Goal: Information Seeking & Learning: Understand process/instructions

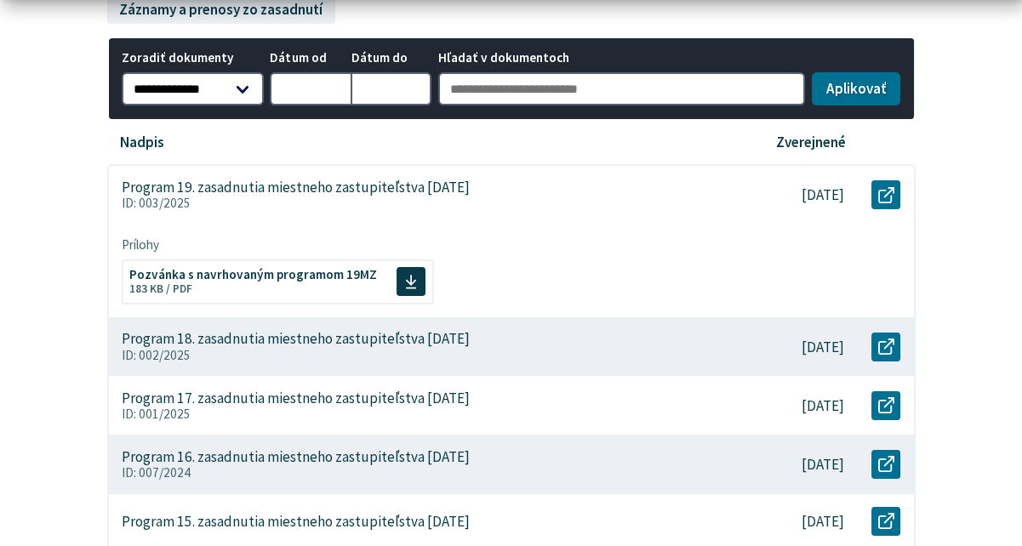
scroll to position [426, 0]
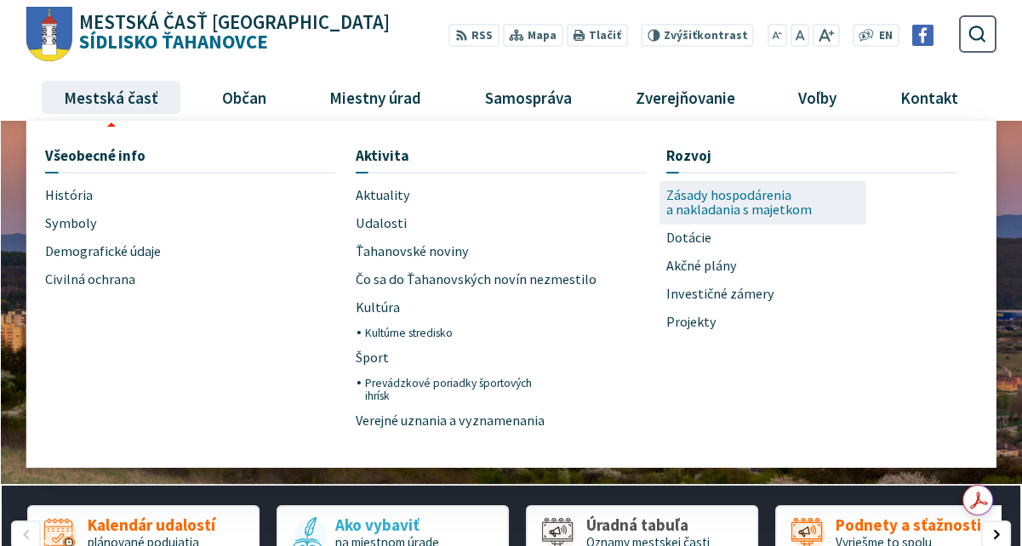
click at [692, 203] on span "Zásady hospodárenia a nakladania s majetkom" at bounding box center [763, 202] width 194 height 43
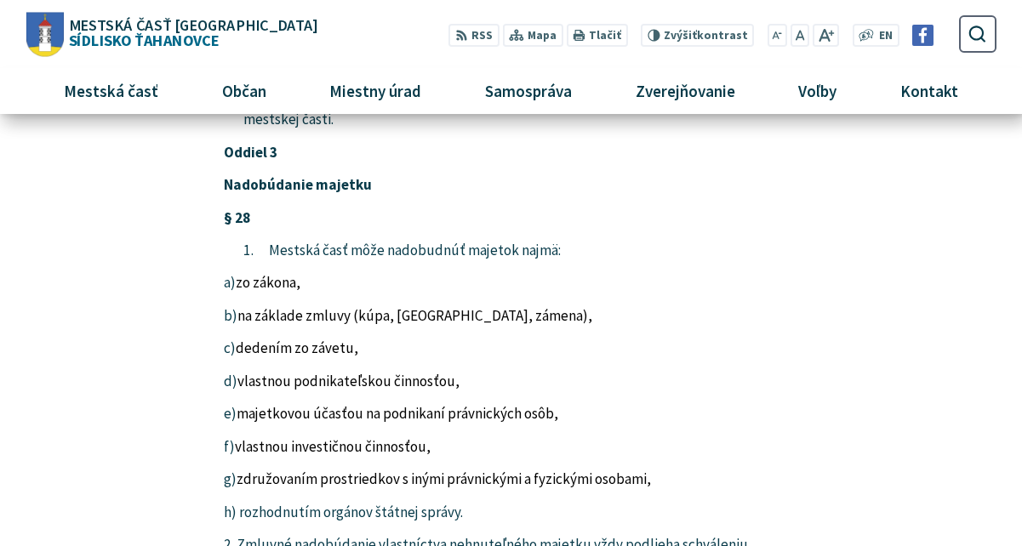
scroll to position [2914, 0]
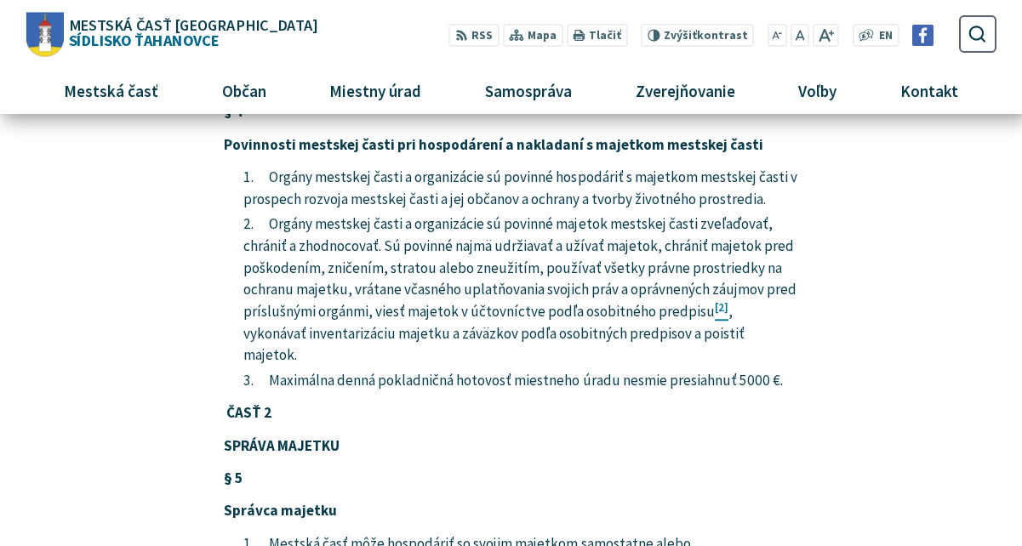
click at [602, 436] on p "SPRÁVA MAJETKU" at bounding box center [511, 447] width 574 height 22
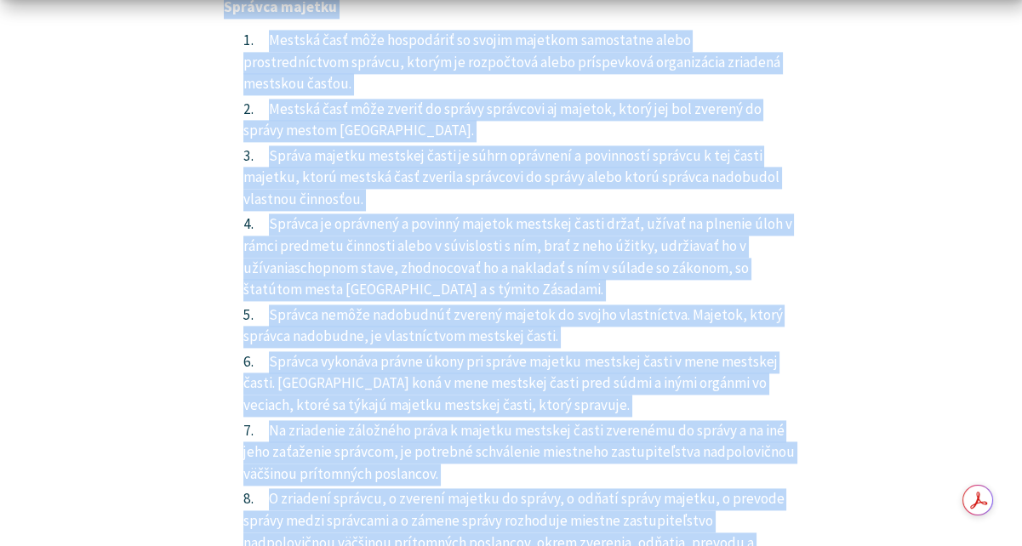
scroll to position [3421, 0]
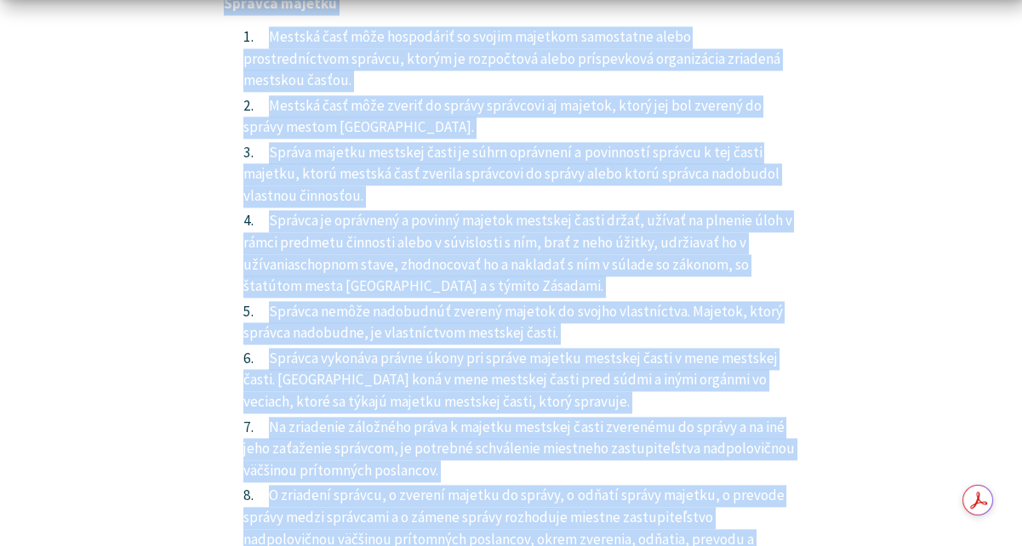
drag, startPoint x: 226, startPoint y: 17, endPoint x: 614, endPoint y: 404, distance: 547.6
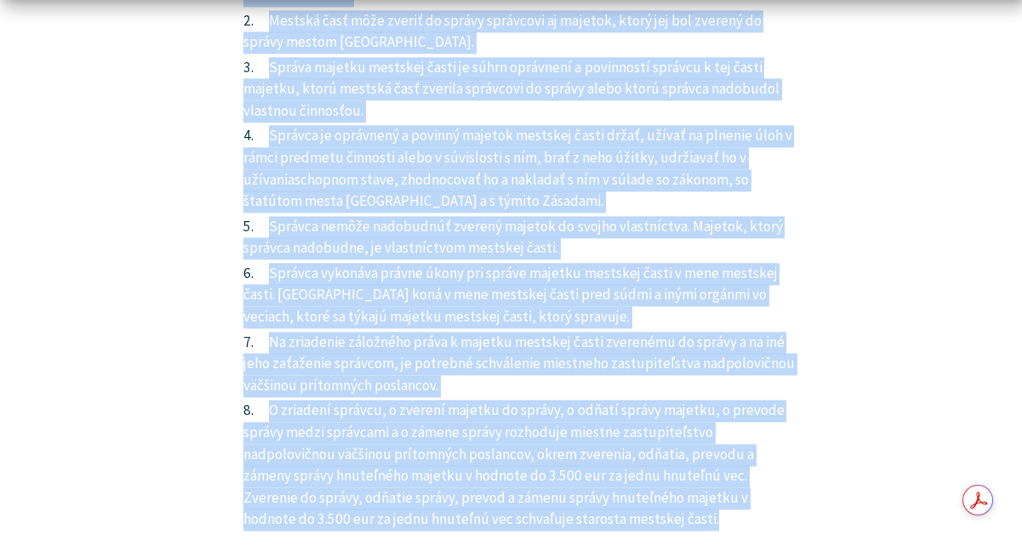
scroll to position [3592, 0]
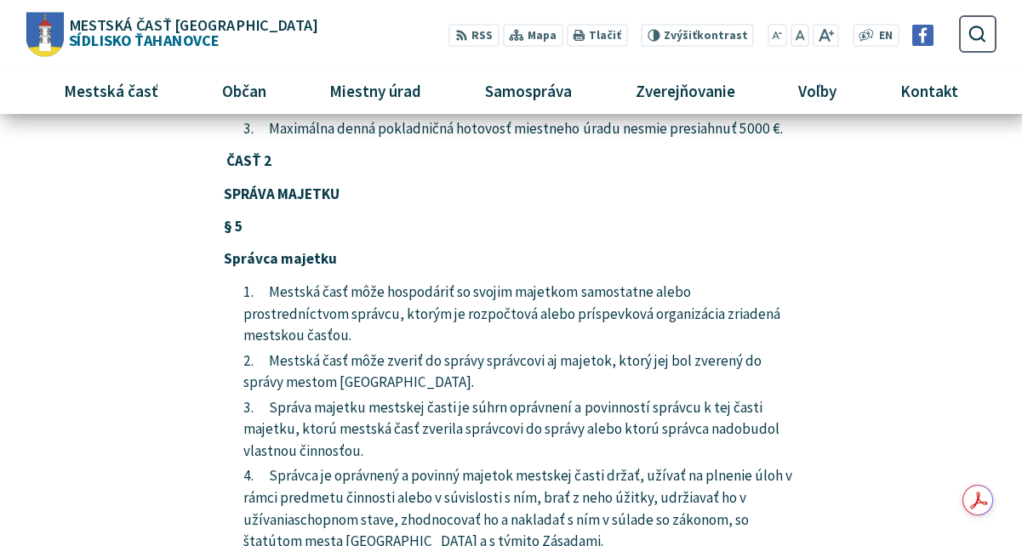
scroll to position [2911, 0]
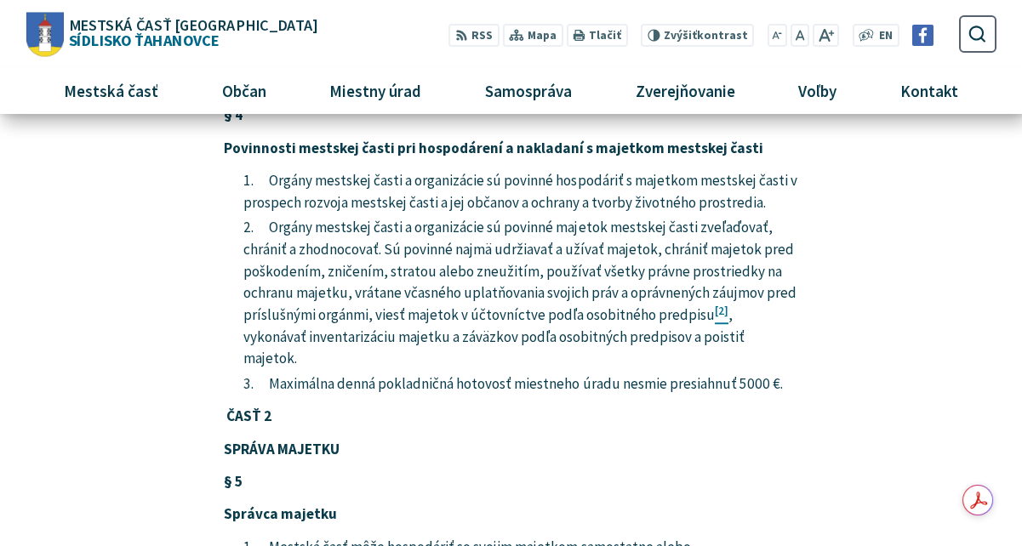
click at [409, 439] on p "SPRÁVA MAJETKU" at bounding box center [511, 450] width 574 height 22
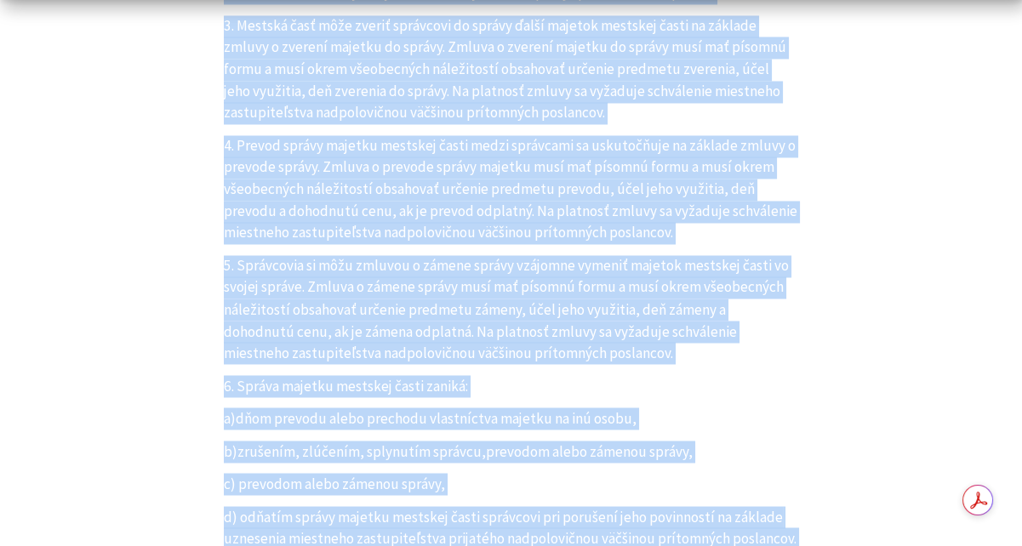
scroll to position [4294, 0]
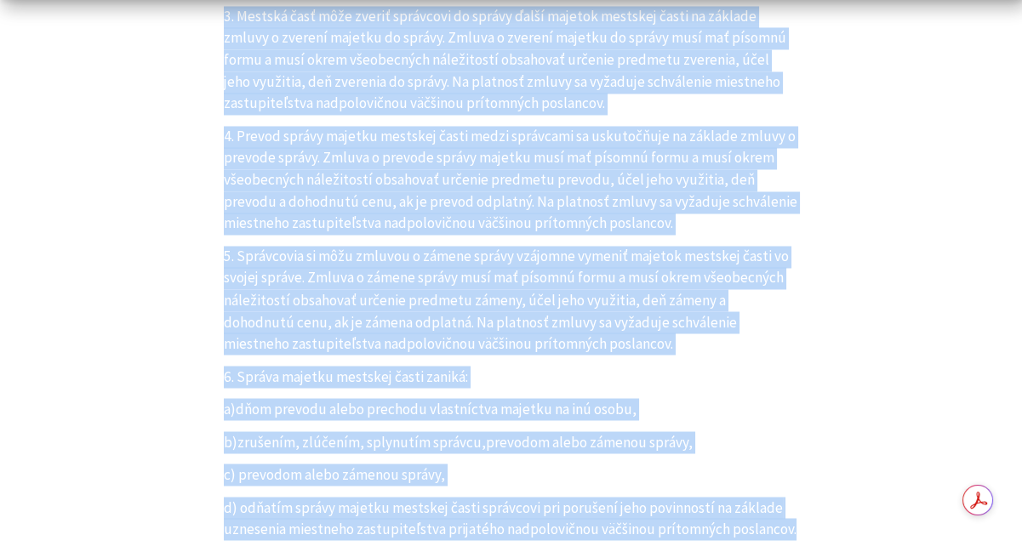
drag, startPoint x: 228, startPoint y: 242, endPoint x: 803, endPoint y: 340, distance: 582.8
copy article "LORE 7 IPSUMD SITAMET § 7 Consect adipisc Elitsed doei temp incididunt ut labor…"
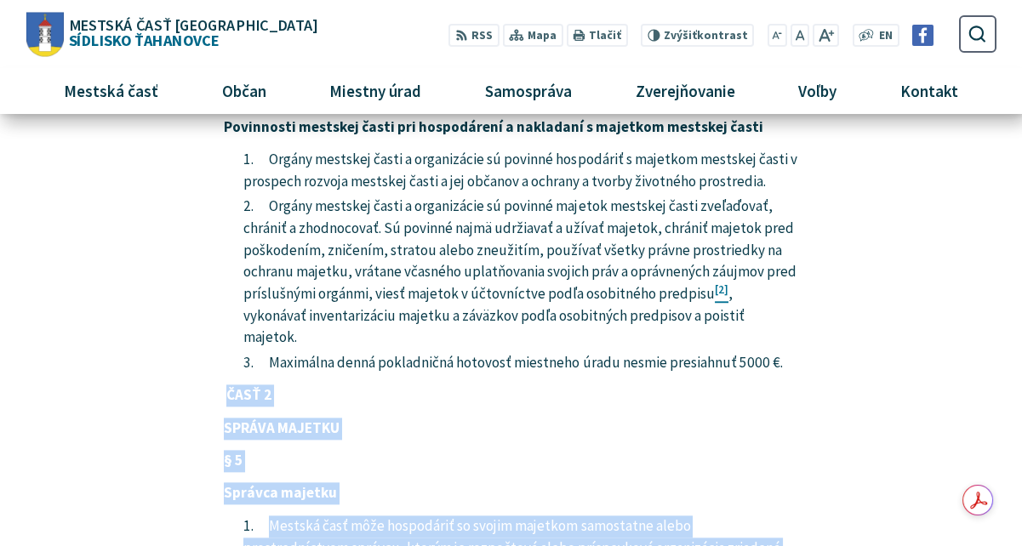
scroll to position [3017, 0]
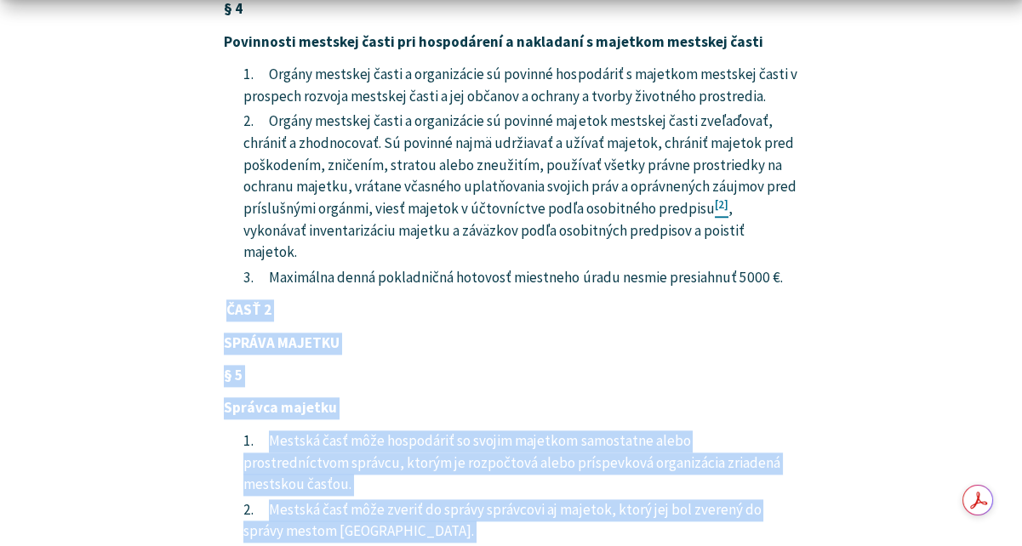
click at [344, 300] on p "ČASŤ 2" at bounding box center [511, 311] width 574 height 22
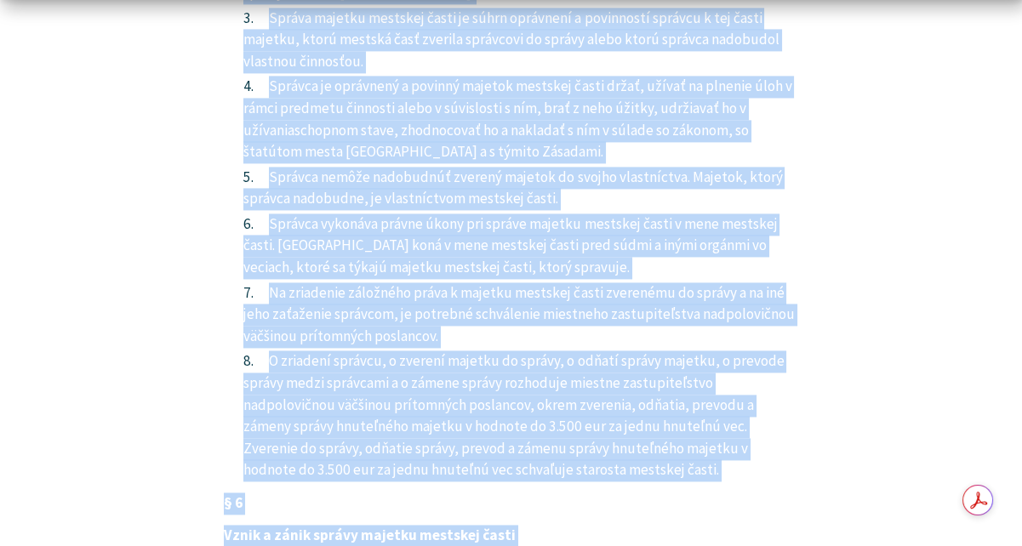
scroll to position [3669, 0]
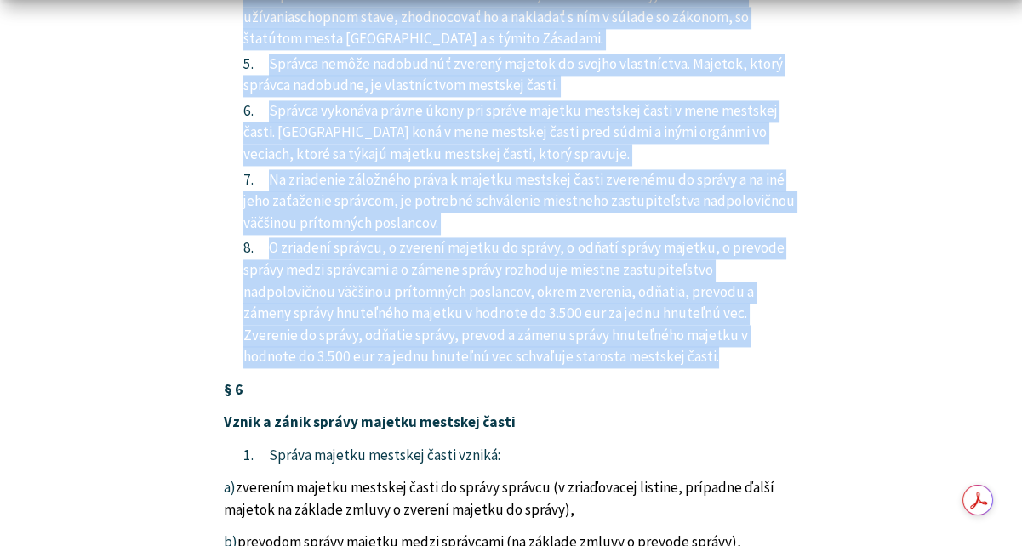
drag, startPoint x: 228, startPoint y: 134, endPoint x: 603, endPoint y: 163, distance: 376.4
copy article "LORE 7 IPSUMD SITAMET § 7 Consect adipisc Elitsed doei temp incididunt ut labor…"
click at [511, 237] on li "O zriadení správcu, o zverení majetku do správy, o odňatí správy majetku, o pre…" at bounding box center [520, 302] width 555 height 131
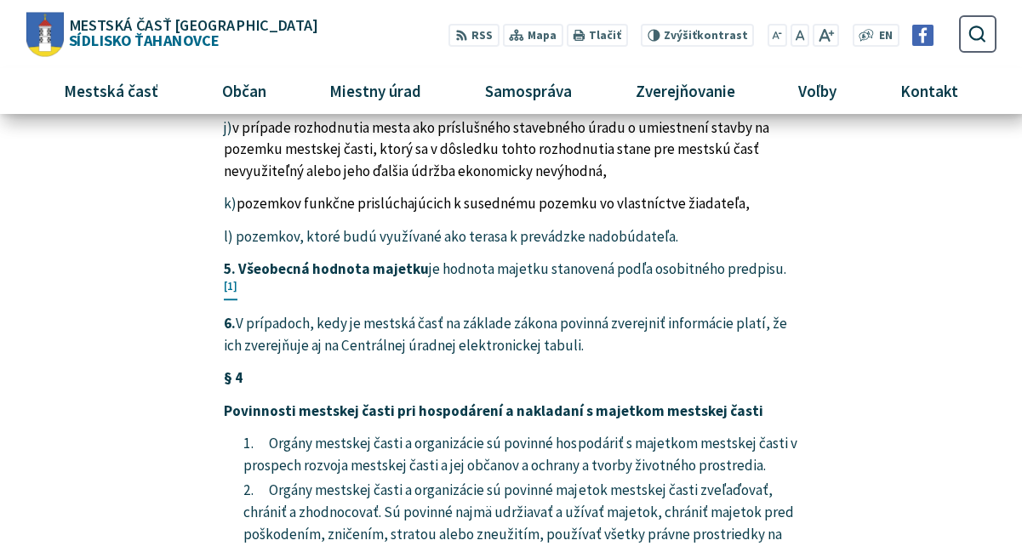
scroll to position [3809, 0]
